Goal: Transaction & Acquisition: Obtain resource

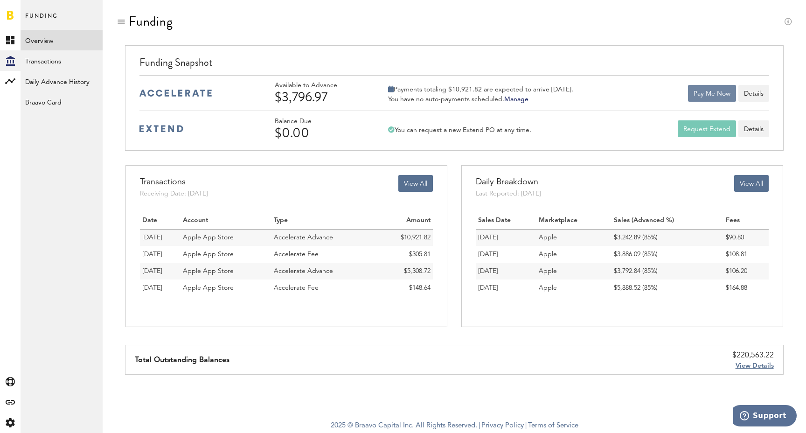
click at [704, 99] on button "Pay Me Now" at bounding box center [712, 93] width 48 height 17
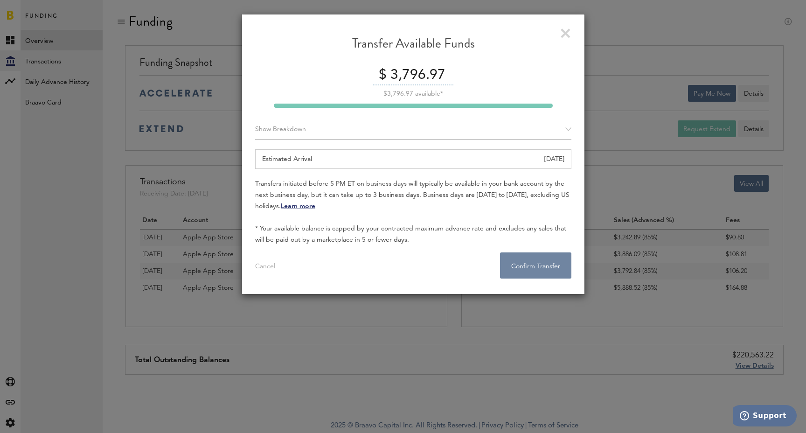
click at [541, 262] on button "Confirm Transfer . . ." at bounding box center [535, 265] width 71 height 26
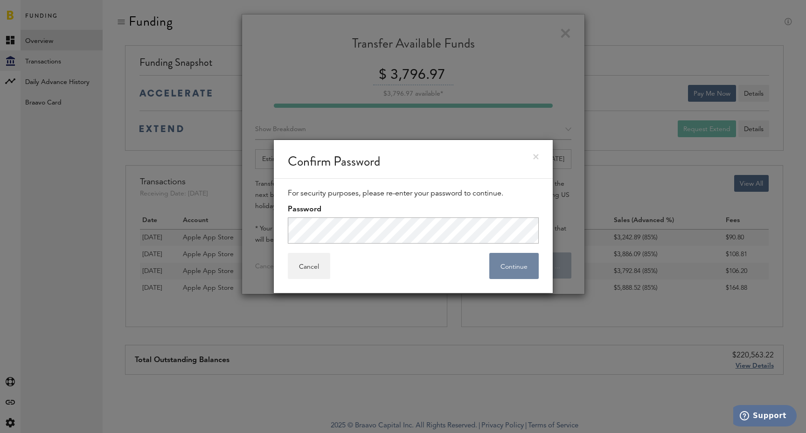
click at [509, 266] on button "Continue" at bounding box center [513, 266] width 49 height 26
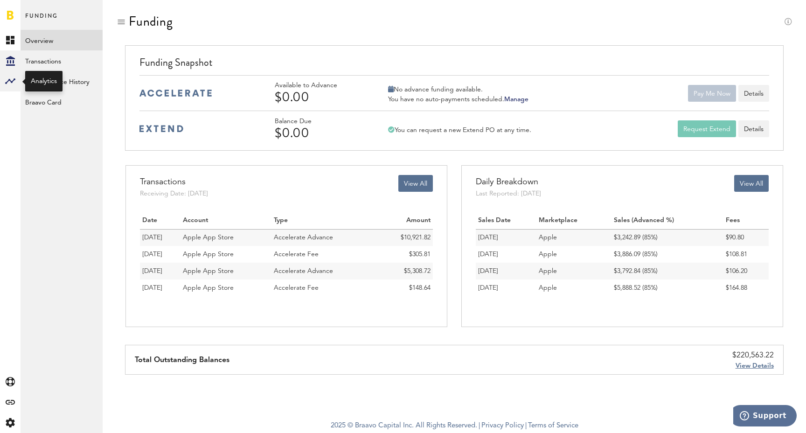
click at [17, 80] on div at bounding box center [10, 81] width 21 height 21
click at [56, 42] on link "Monetization" at bounding box center [62, 40] width 82 height 21
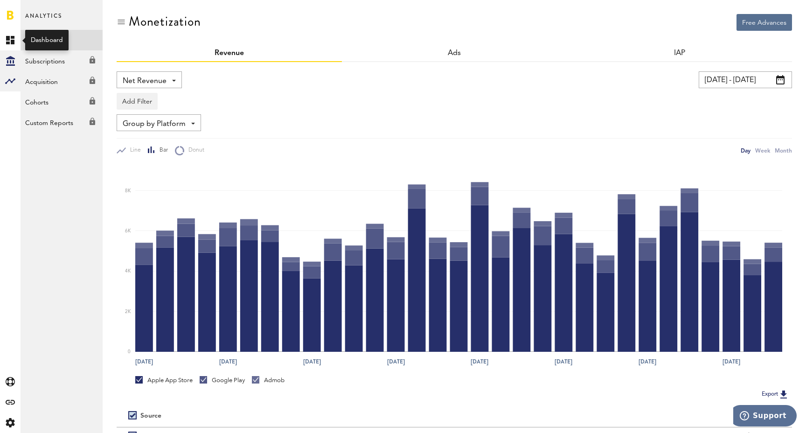
click at [10, 57] on icon at bounding box center [10, 61] width 9 height 10
click at [57, 44] on link "Overview" at bounding box center [62, 40] width 82 height 21
